Goal: Find specific page/section: Find specific page/section

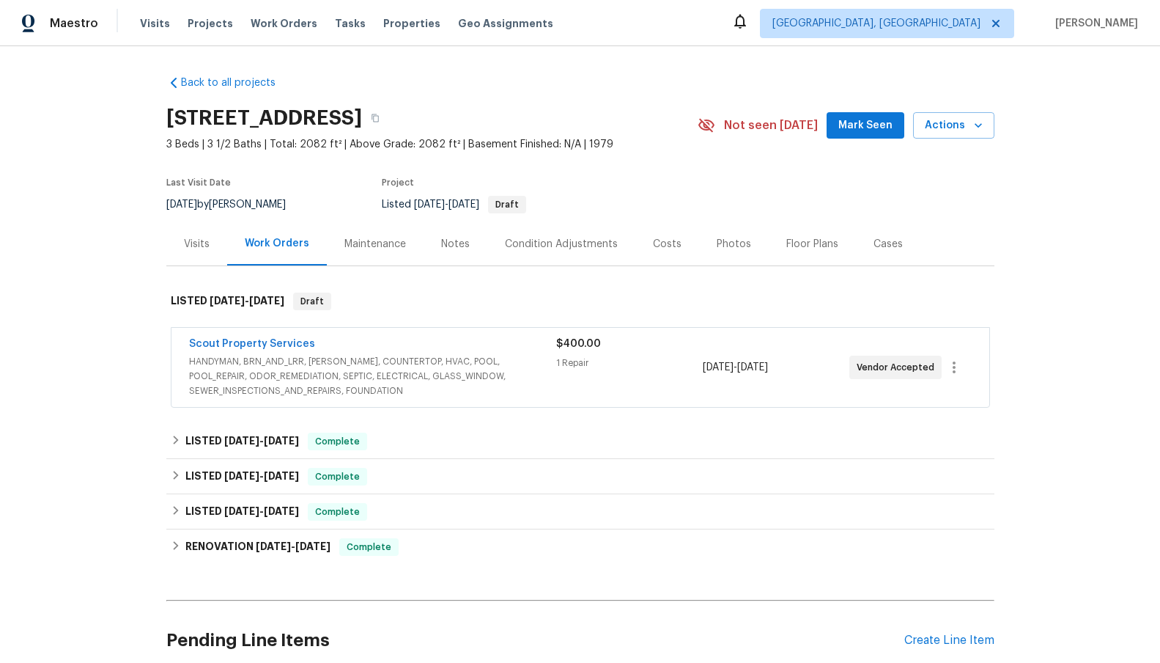
click at [353, 367] on span "HANDYMAN, BRN_AND_LRR, [PERSON_NAME], COUNTERTOP, HVAC, POOL, POOL_REPAIR, ODOR…" at bounding box center [372, 376] width 367 height 44
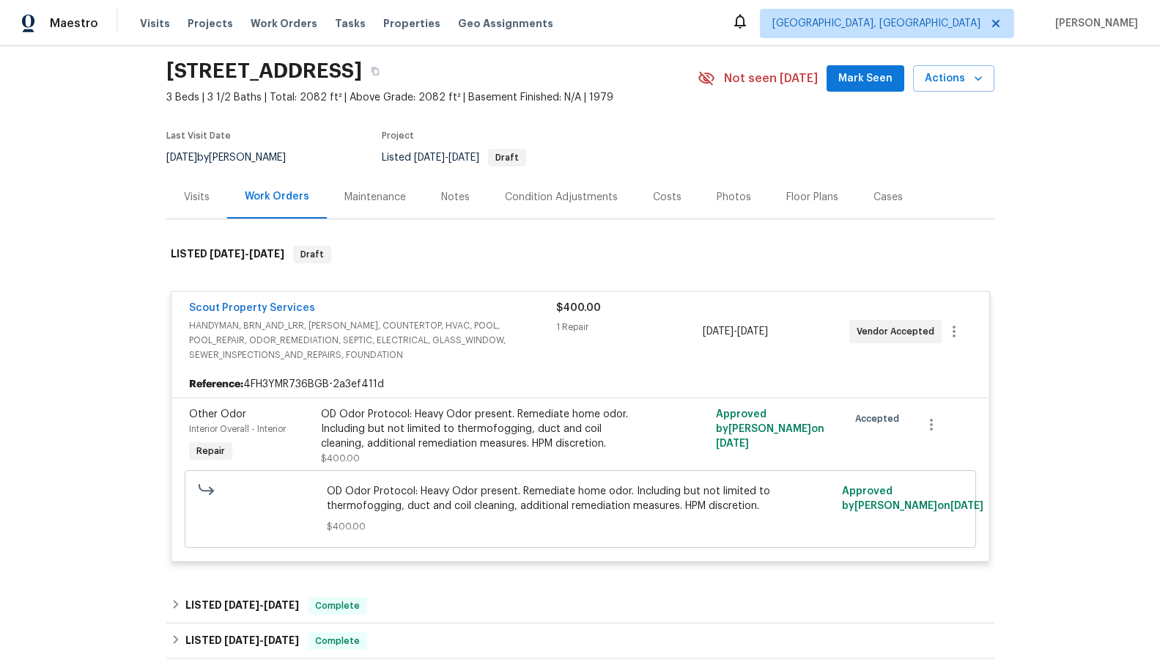
scroll to position [73, 0]
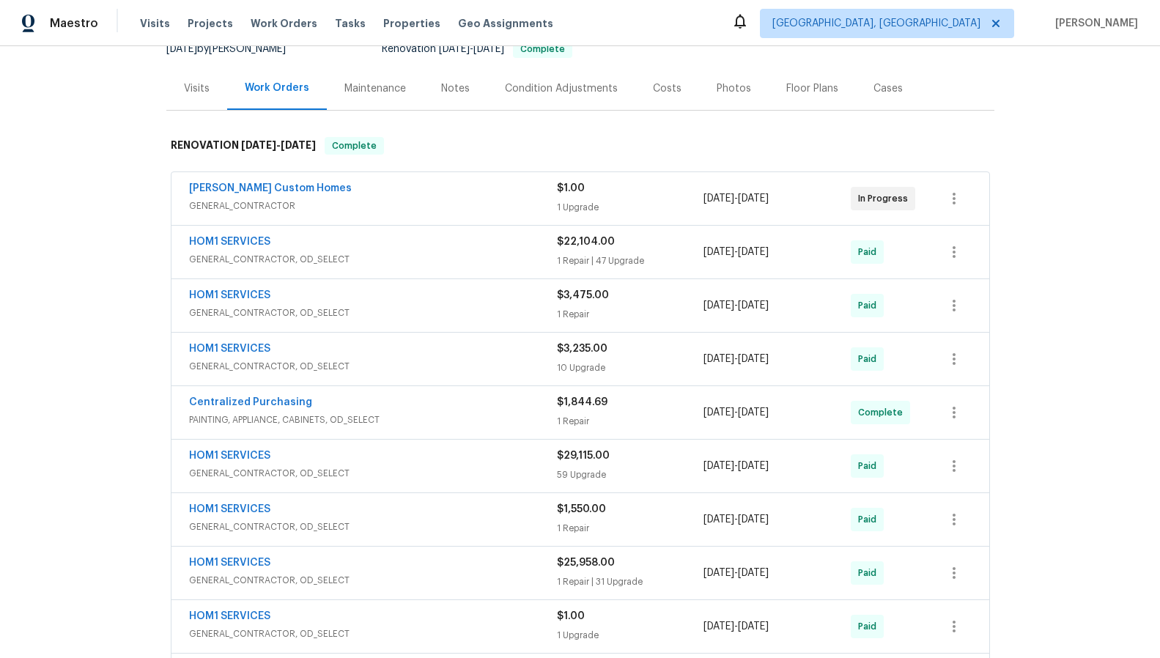
scroll to position [147, 0]
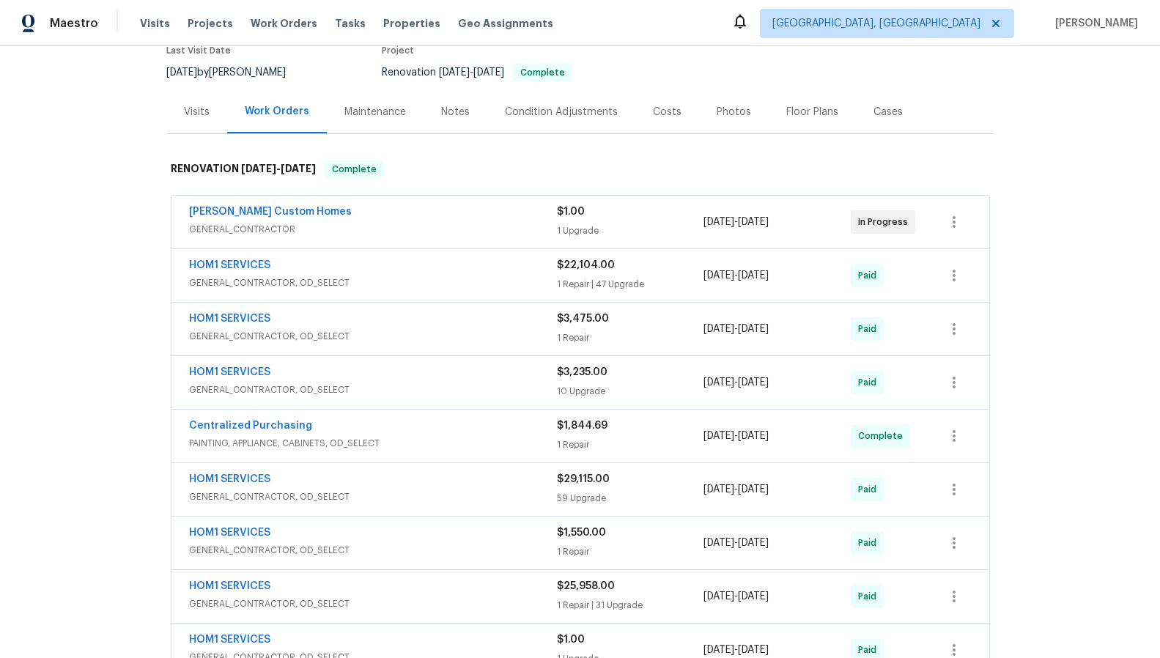
drag, startPoint x: 508, startPoint y: 208, endPoint x: 519, endPoint y: 210, distance: 11.1
click at [515, 222] on span "GENERAL_CONTRACTOR" at bounding box center [373, 229] width 368 height 15
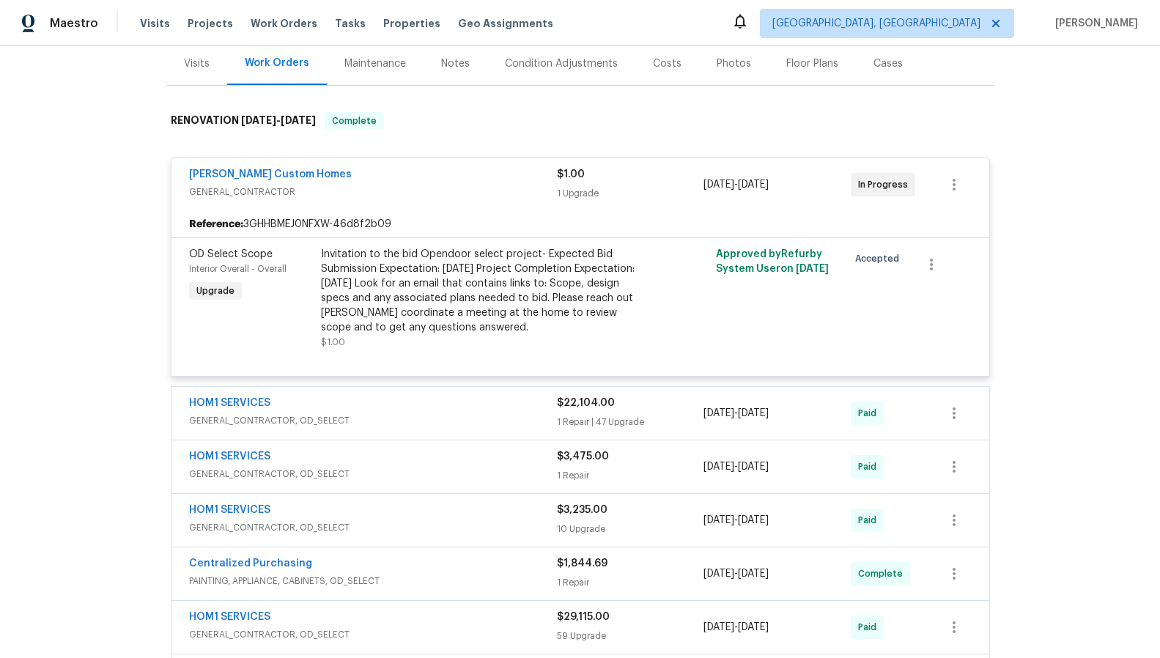
scroll to position [220, 0]
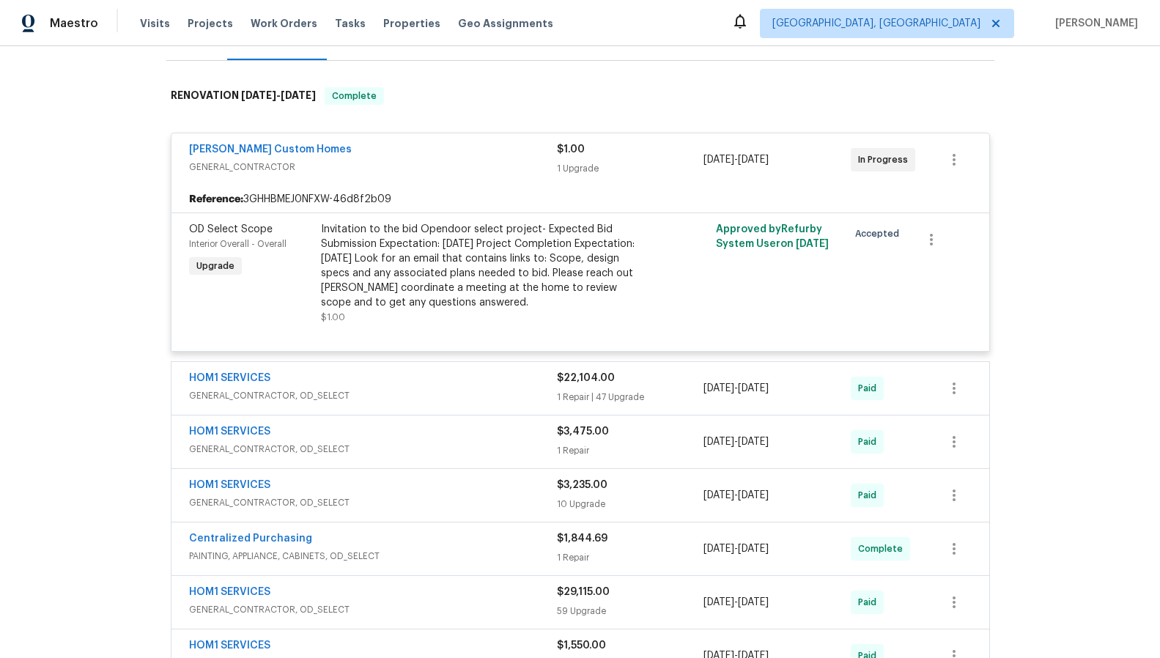
click at [437, 371] on div "HOM1 SERVICES" at bounding box center [373, 380] width 368 height 18
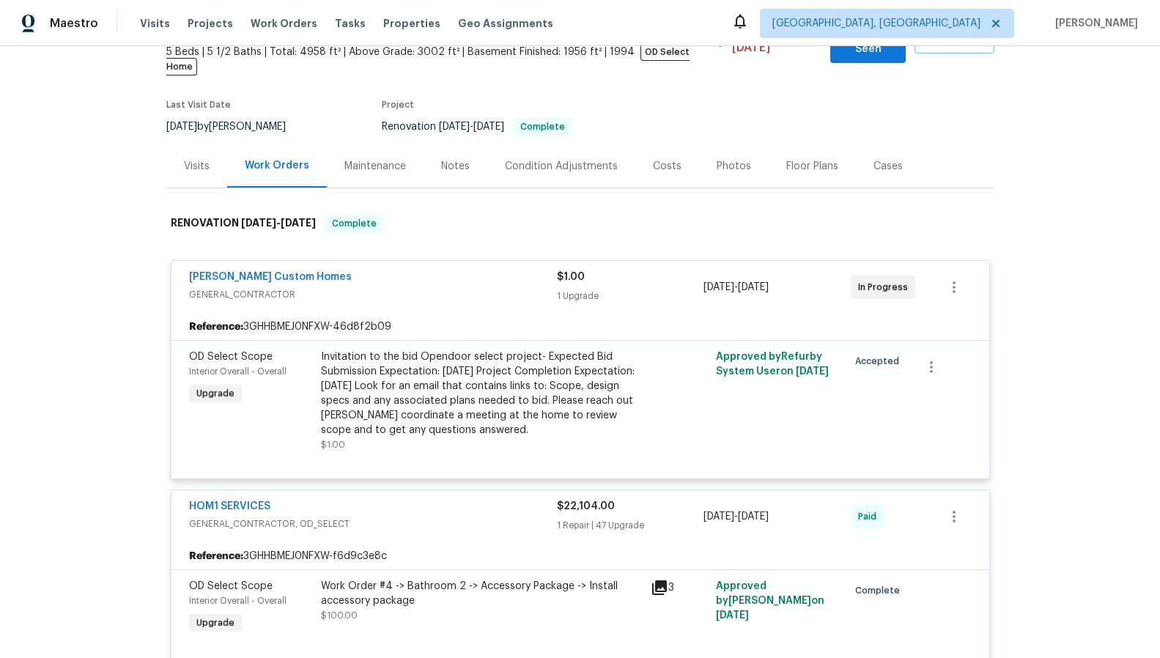
scroll to position [0, 0]
